Goal: Task Accomplishment & Management: Complete application form

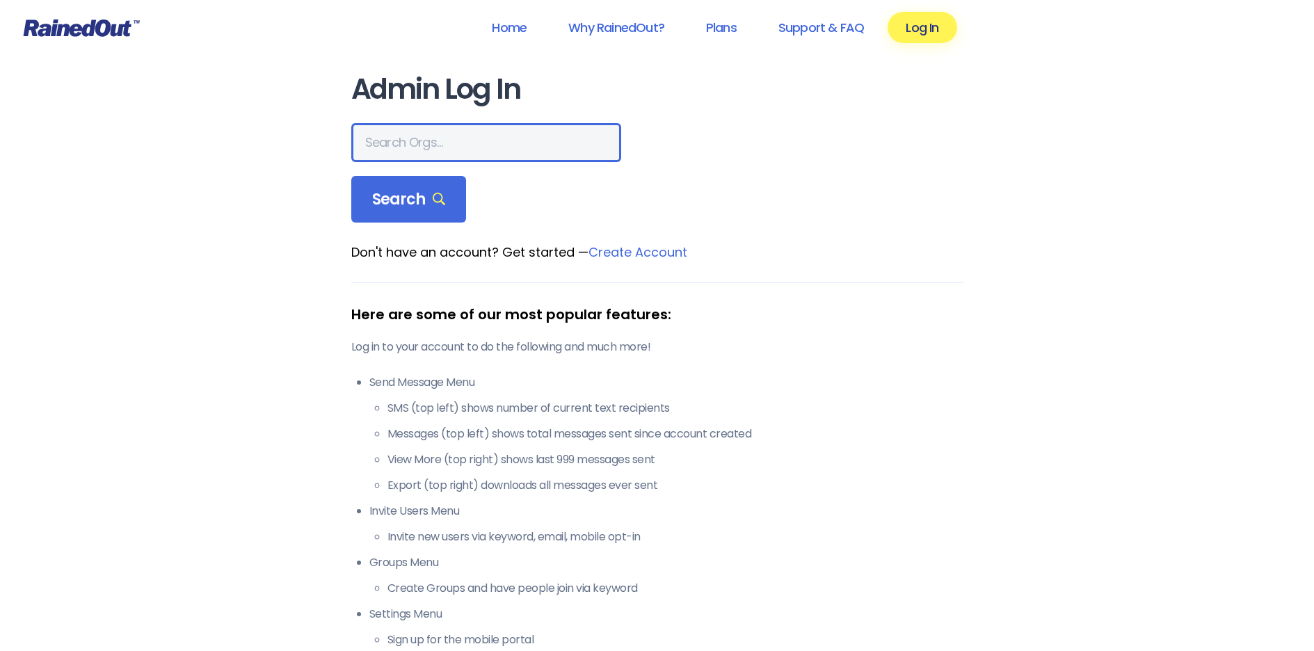
click at [457, 148] on input "text" at bounding box center [486, 142] width 270 height 39
type input "JC Sports"
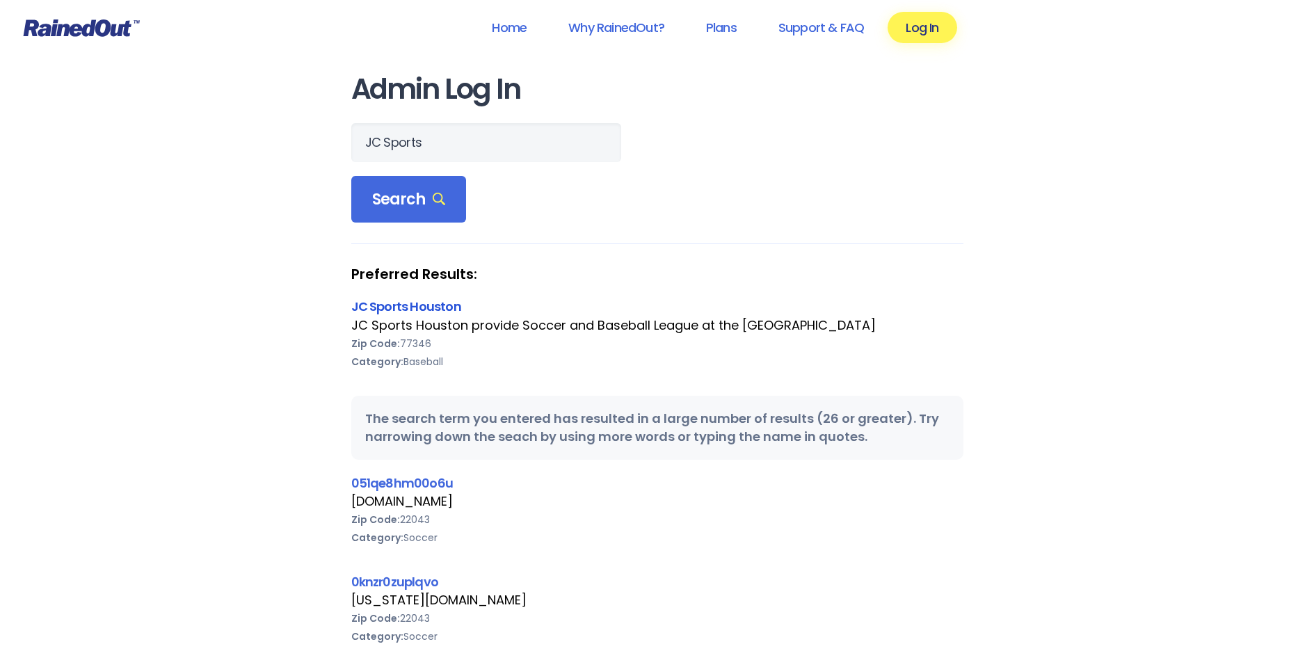
click at [430, 308] on link "JC Sports Houston" at bounding box center [406, 306] width 110 height 17
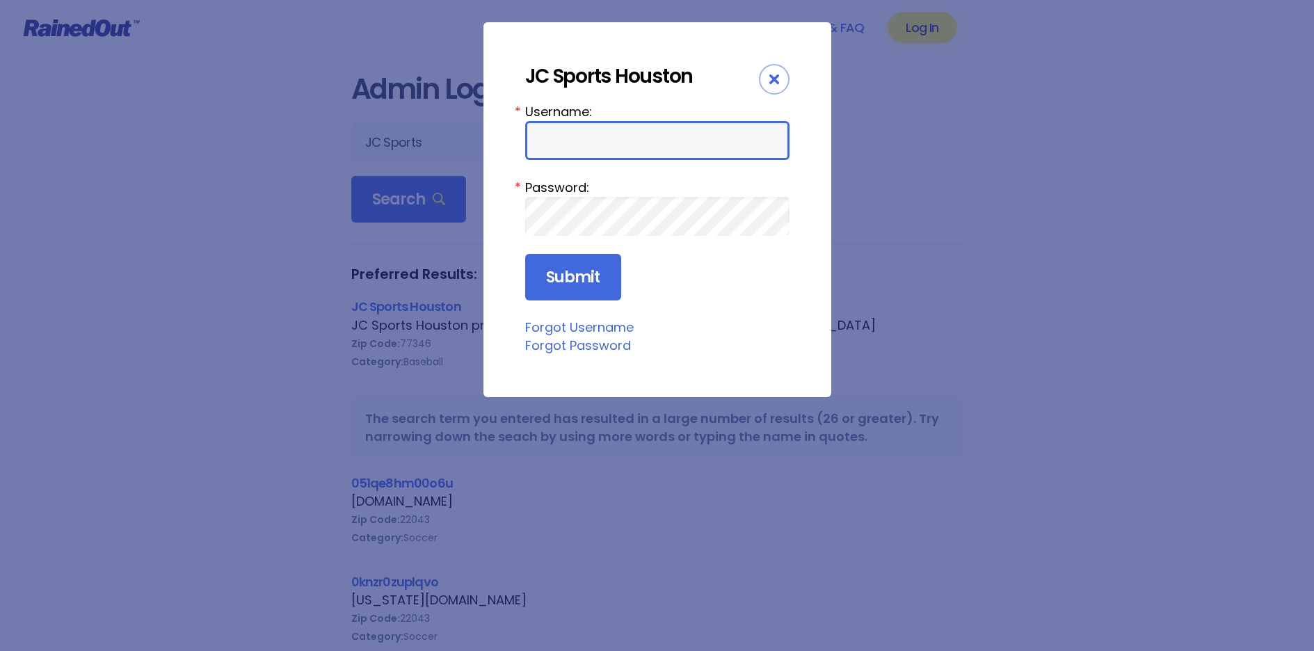
type input "cac305"
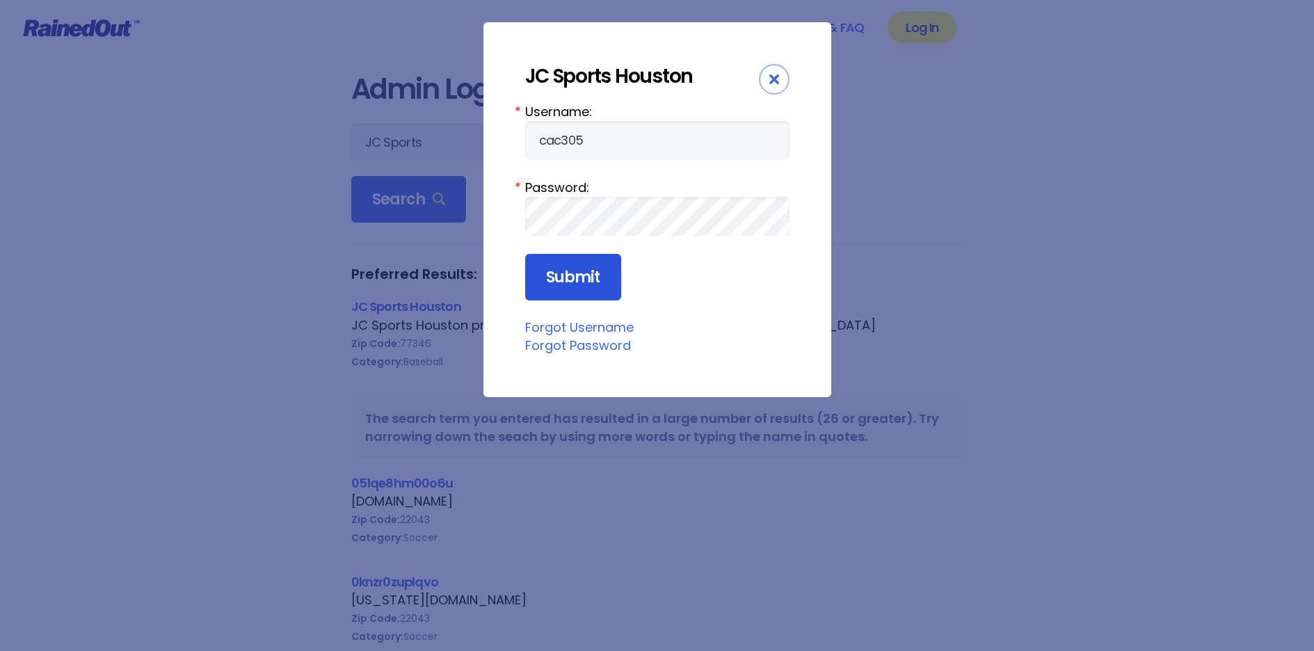
click at [586, 276] on input "Submit" at bounding box center [573, 277] width 96 height 47
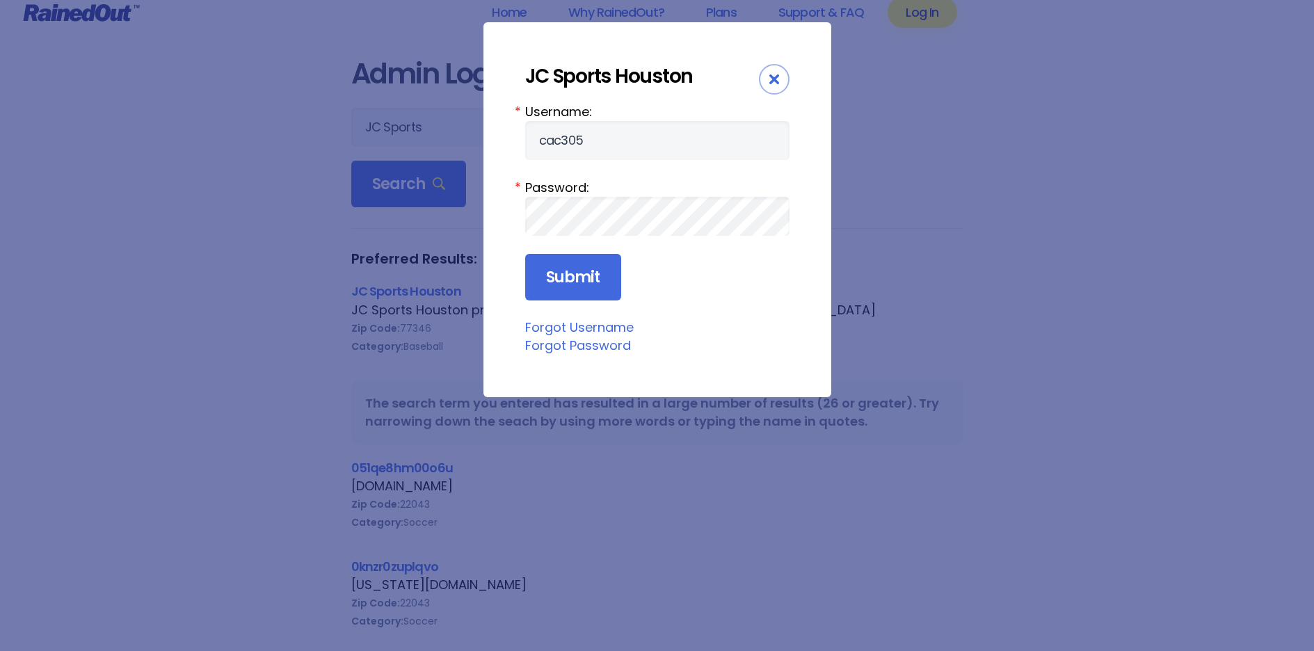
scroll to position [20, 0]
click at [775, 79] on icon "Close" at bounding box center [774, 79] width 10 height 10
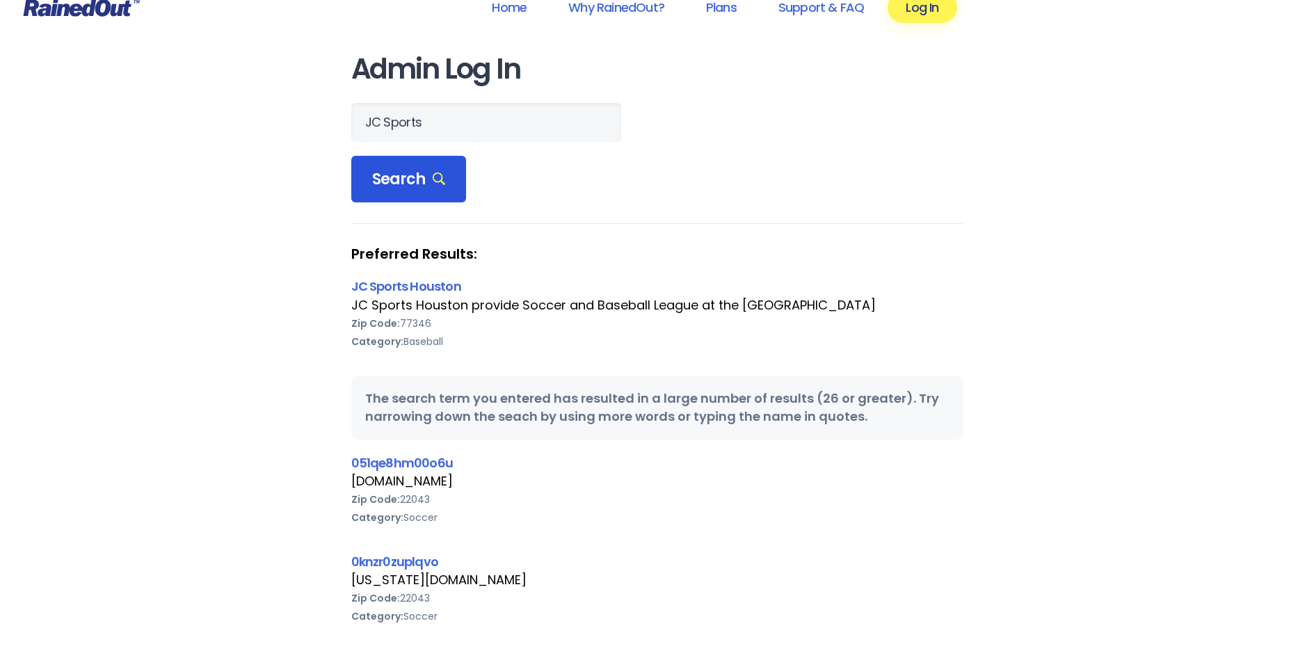
click at [438, 187] on span "Search" at bounding box center [409, 179] width 74 height 19
click at [427, 179] on span "Search" at bounding box center [409, 179] width 74 height 19
click at [442, 283] on link "JC Sports Houston" at bounding box center [406, 286] width 110 height 17
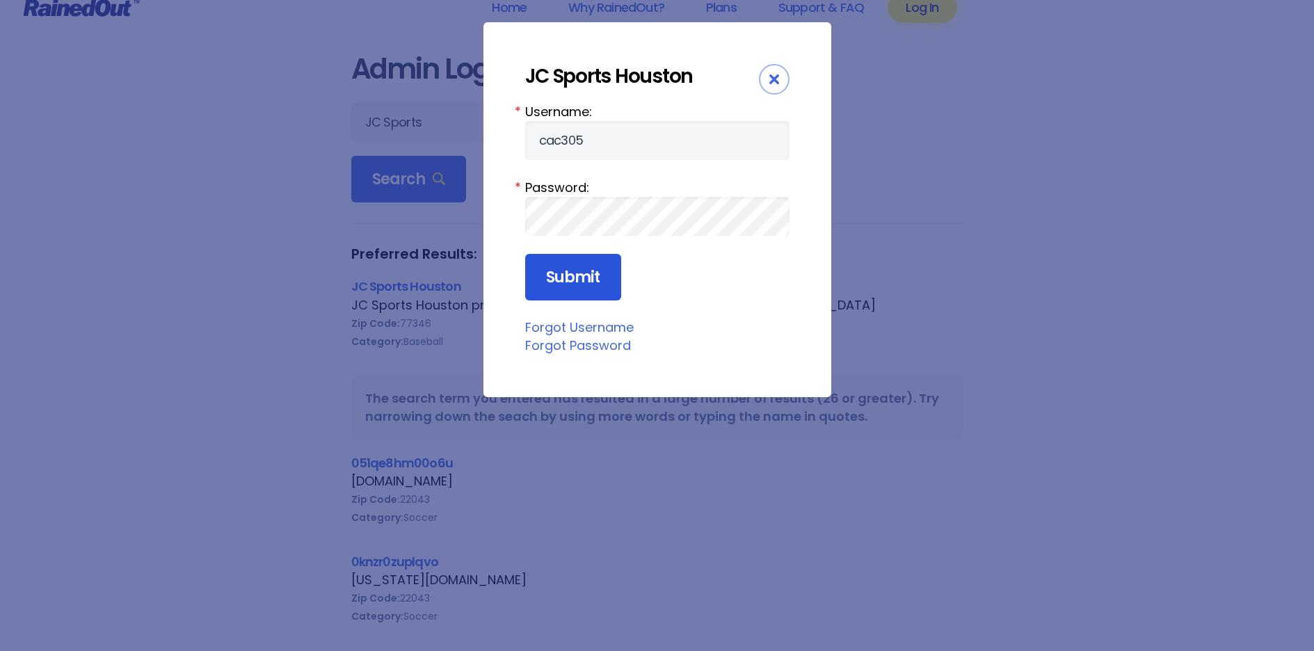
click at [573, 282] on input "Submit" at bounding box center [573, 277] width 96 height 47
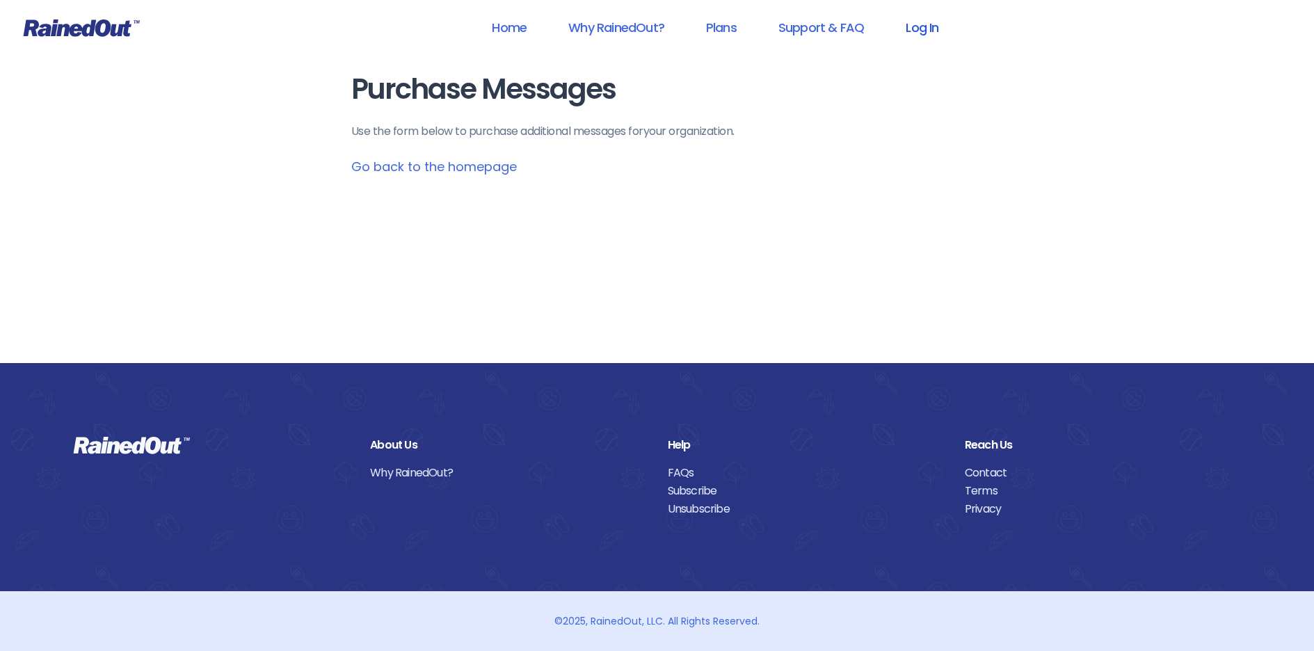
click at [936, 33] on link "Log In" at bounding box center [922, 27] width 69 height 31
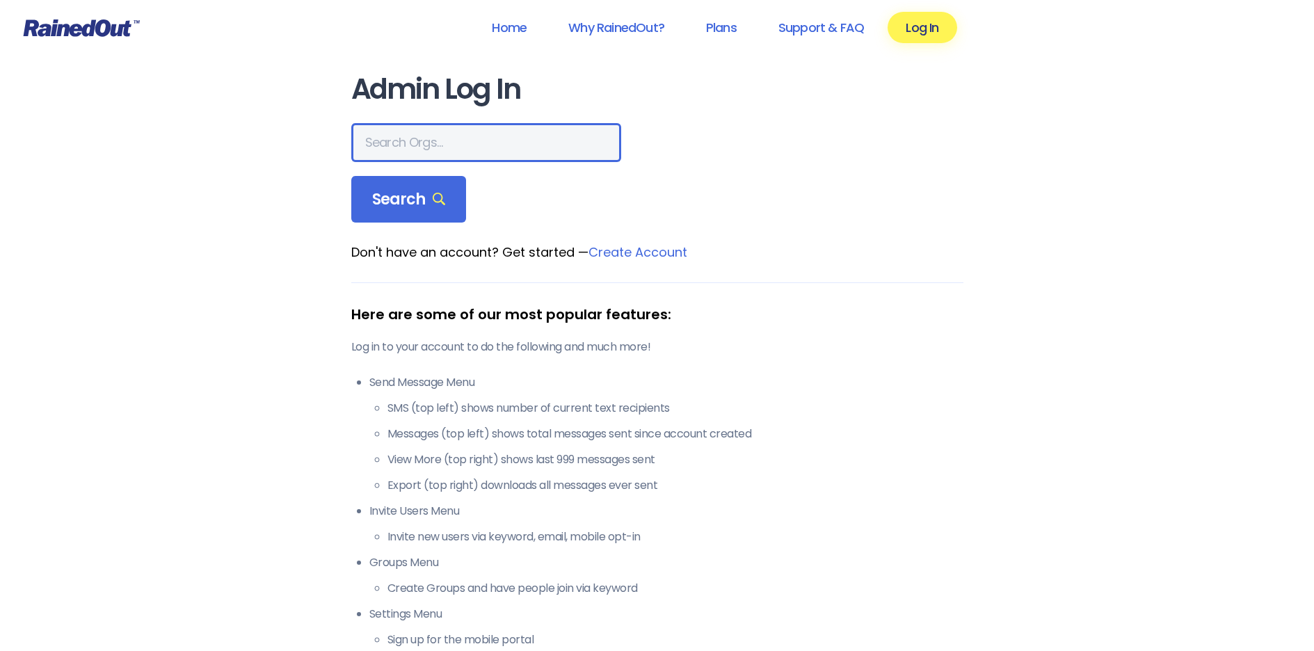
click at [461, 134] on input "text" at bounding box center [486, 142] width 270 height 39
type input "JC Sports"
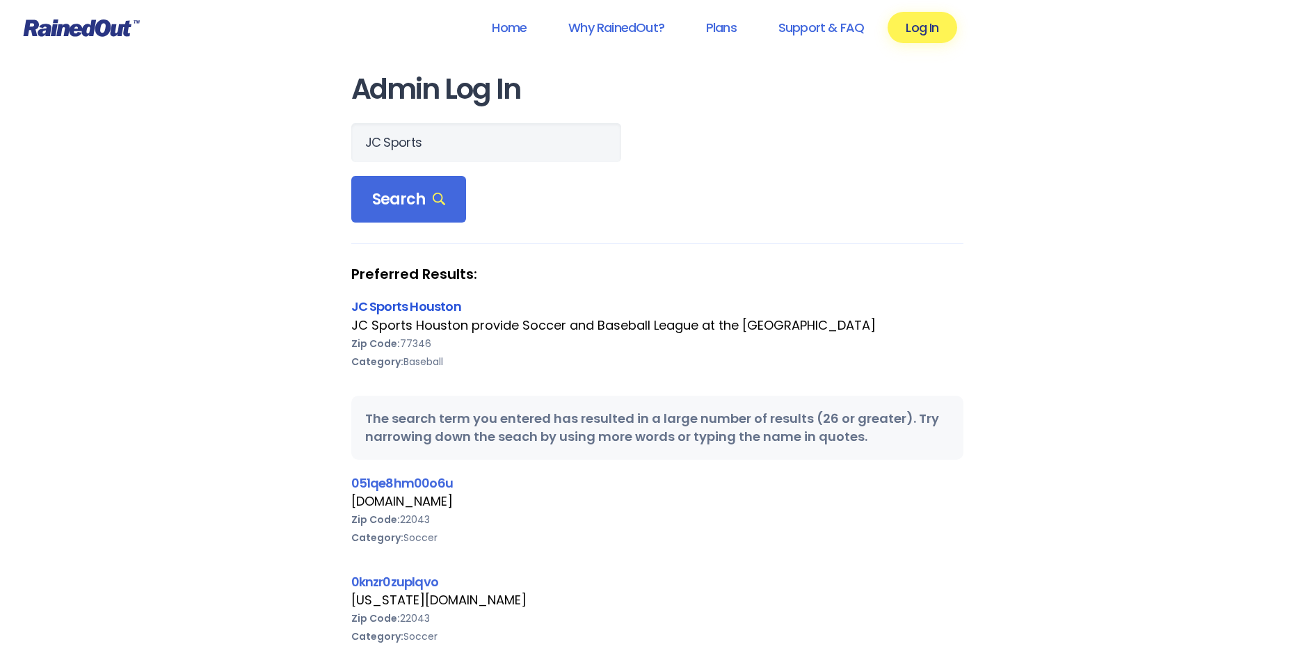
click at [411, 305] on link "JC Sports Houston" at bounding box center [406, 306] width 110 height 17
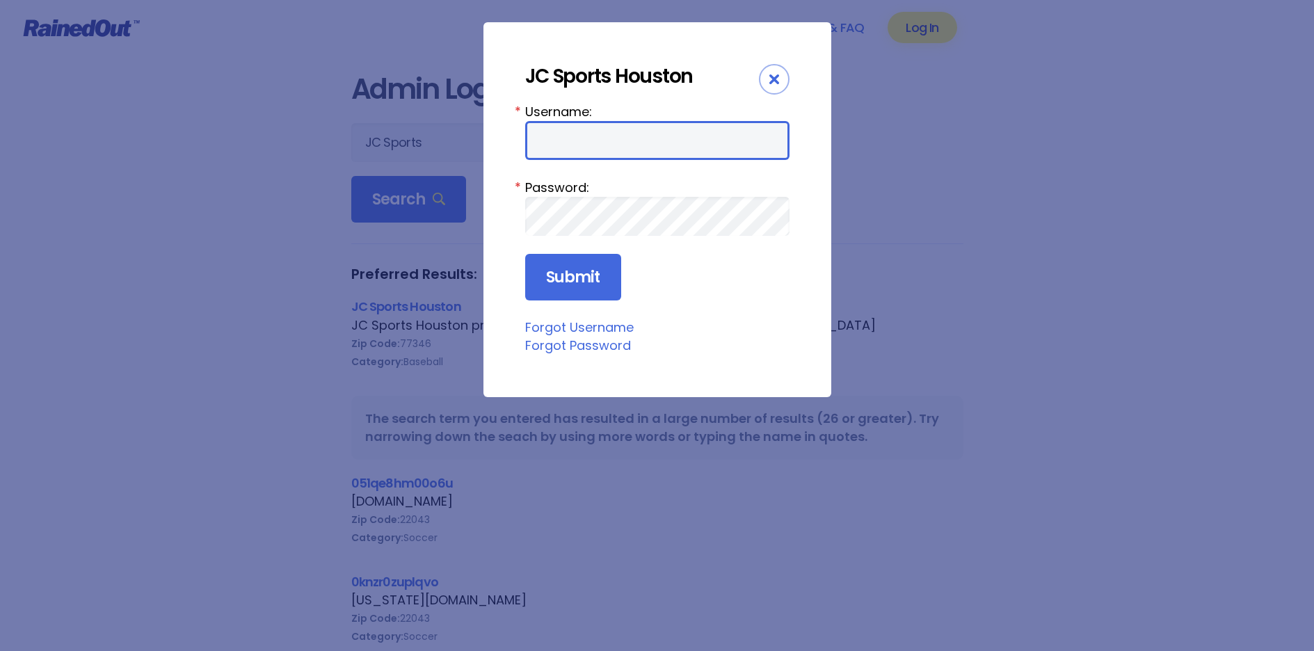
type input "cac305"
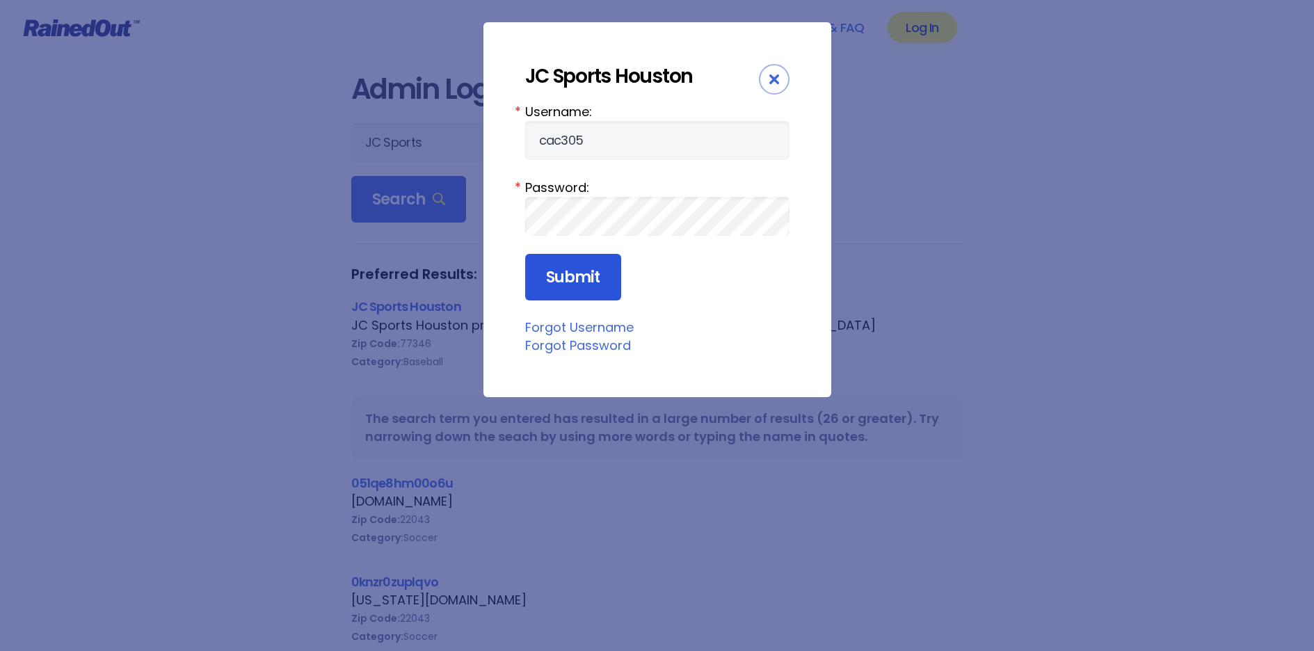
click at [580, 269] on input "Submit" at bounding box center [573, 277] width 96 height 47
